Goal: Task Accomplishment & Management: Manage account settings

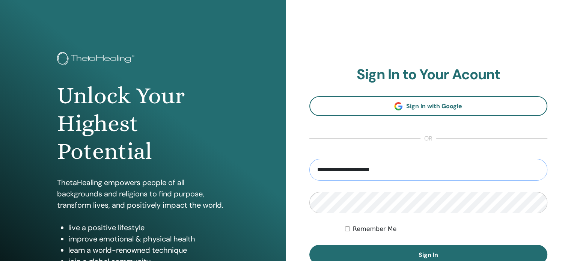
type input "**********"
click at [310, 245] on button "Sign In" at bounding box center [429, 255] width 239 height 20
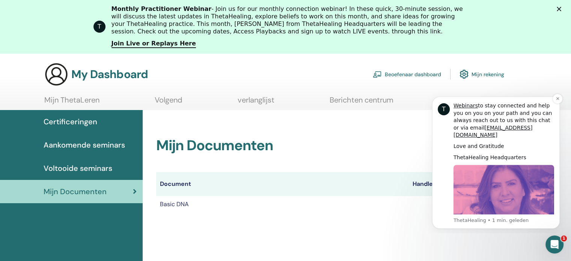
scroll to position [25, 0]
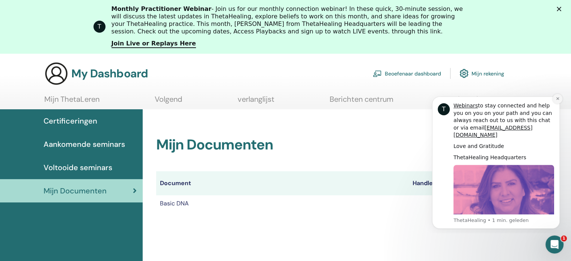
click at [556, 95] on button "Dismiss notification" at bounding box center [558, 99] width 10 height 10
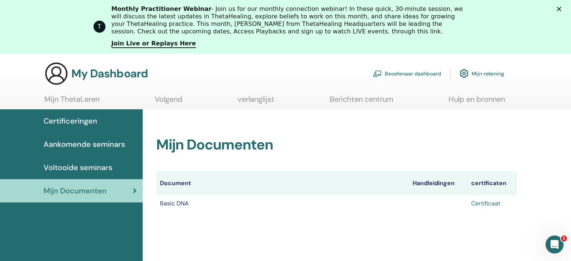
click at [481, 202] on link "Certificaat" at bounding box center [485, 203] width 29 height 8
click at [56, 161] on link "Voltooide seminars" at bounding box center [71, 167] width 143 height 23
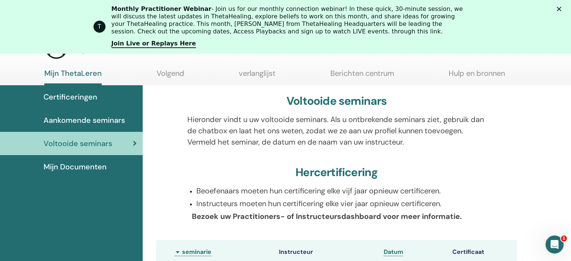
scroll to position [70, 0]
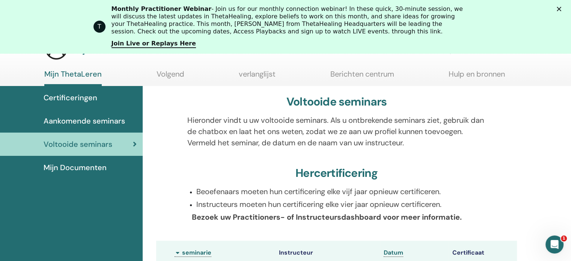
click at [71, 119] on span "Aankomende seminars" at bounding box center [85, 120] width 82 height 11
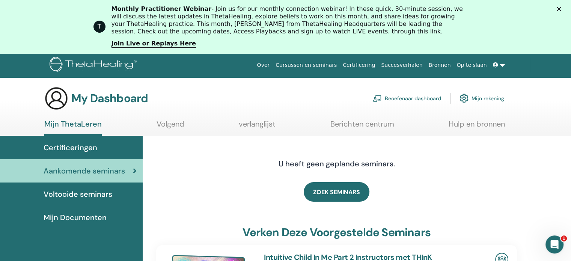
click at [502, 65] on link at bounding box center [499, 65] width 18 height 14
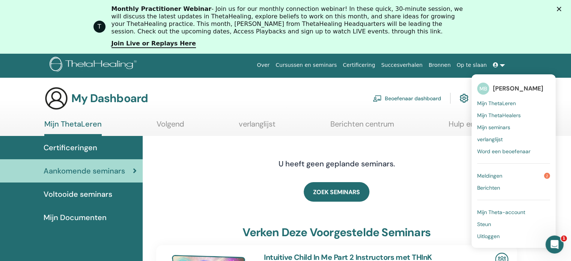
click at [486, 237] on span "Uitloggen" at bounding box center [489, 236] width 23 height 7
